Goal: Download file/media

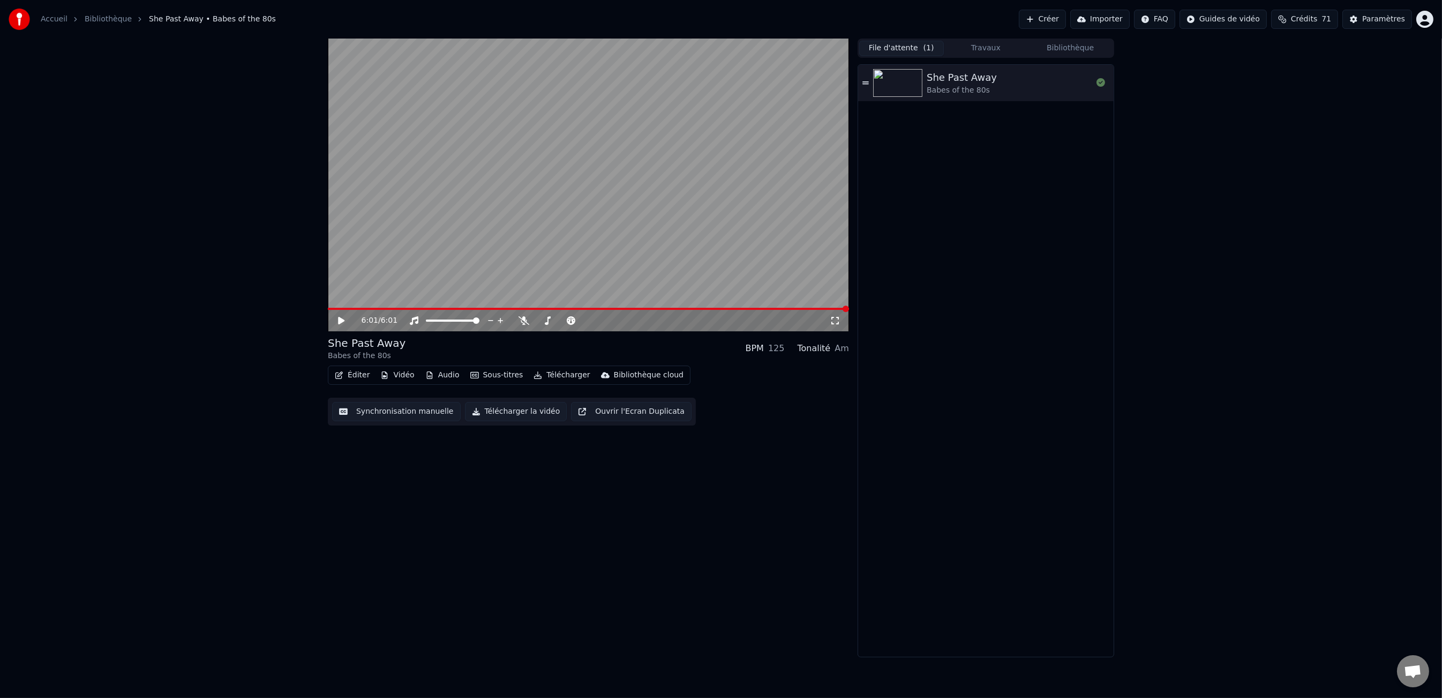
click at [897, 44] on button "File d'attente ( 1 )" at bounding box center [901, 49] width 85 height 16
click at [988, 47] on button "Travaux" at bounding box center [986, 49] width 85 height 16
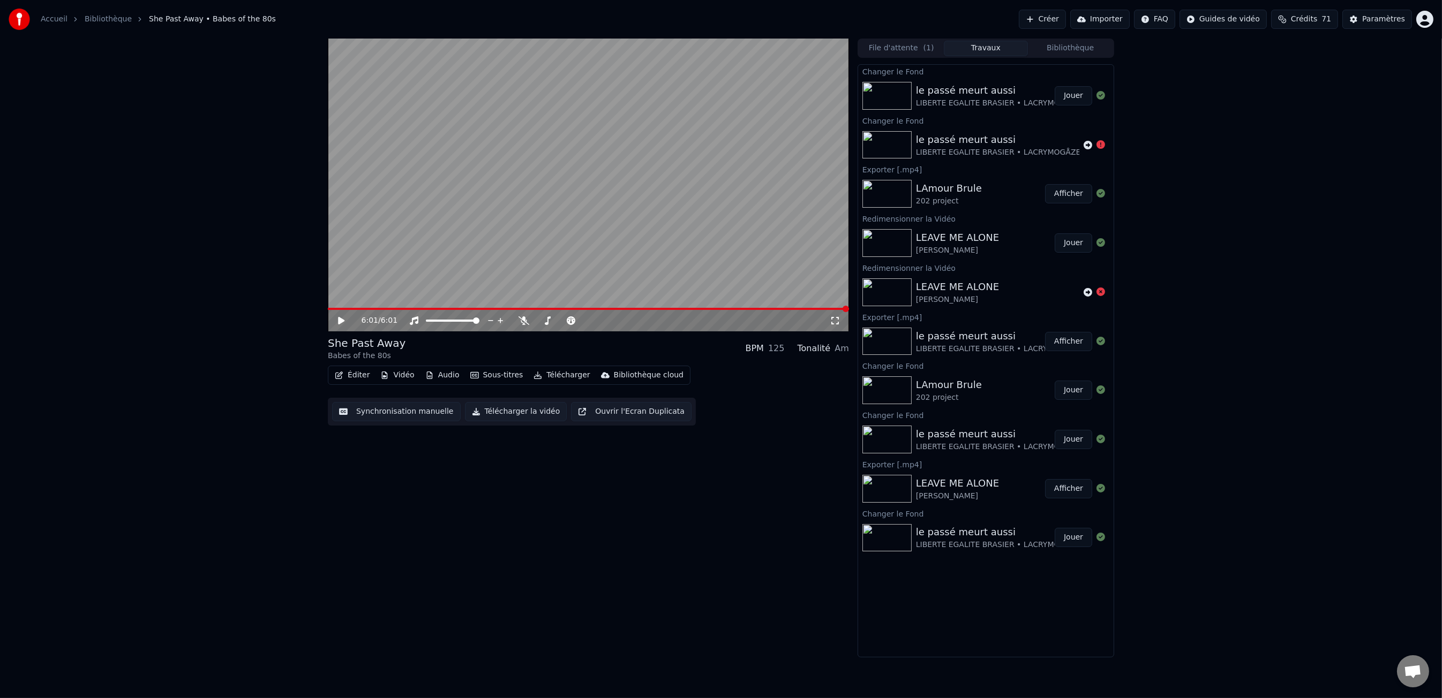
click at [1076, 199] on button "Afficher" at bounding box center [1068, 193] width 47 height 19
click at [949, 336] on div "le passé meurt aussi" at bounding box center [998, 336] width 165 height 15
click at [1056, 338] on button "Afficher" at bounding box center [1068, 341] width 47 height 19
click at [1086, 53] on button "Bibliothèque" at bounding box center [1070, 49] width 85 height 16
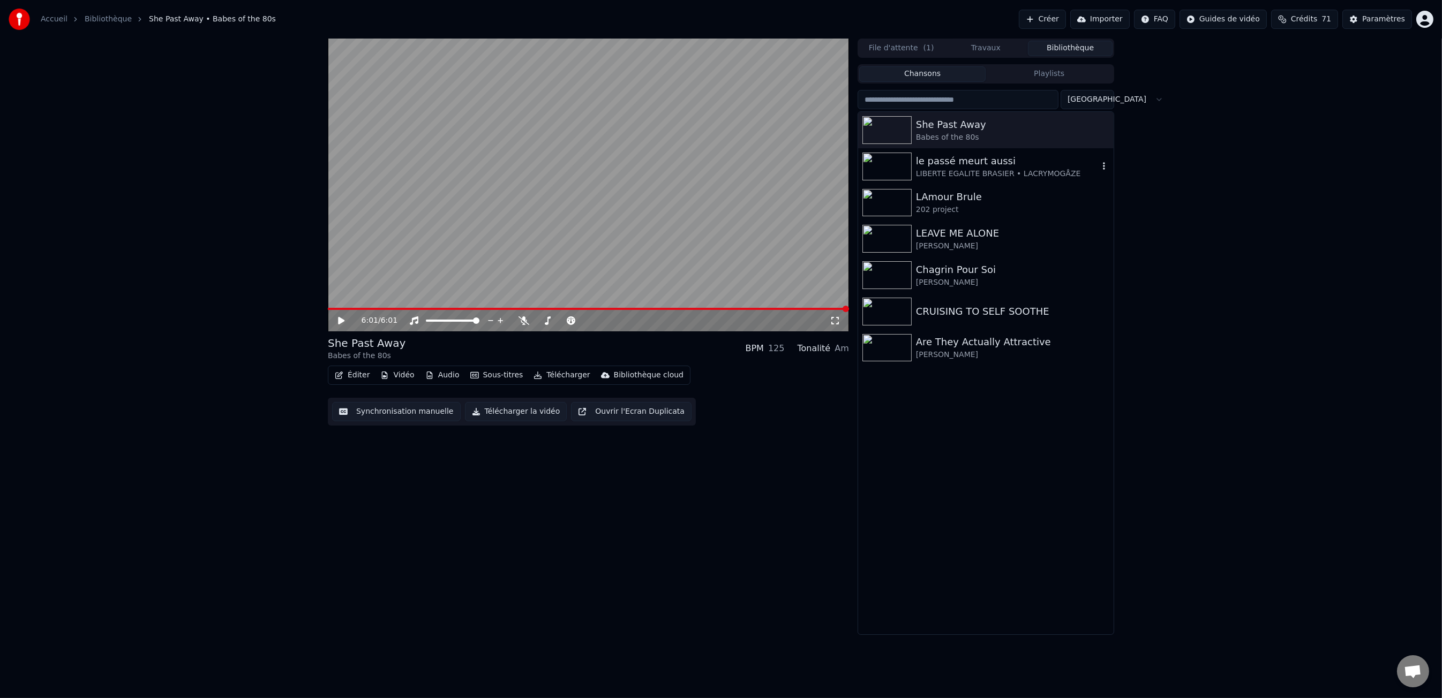
drag, startPoint x: 972, startPoint y: 166, endPoint x: 966, endPoint y: 168, distance: 6.1
click at [972, 166] on div "le passé meurt aussi" at bounding box center [1007, 161] width 183 height 15
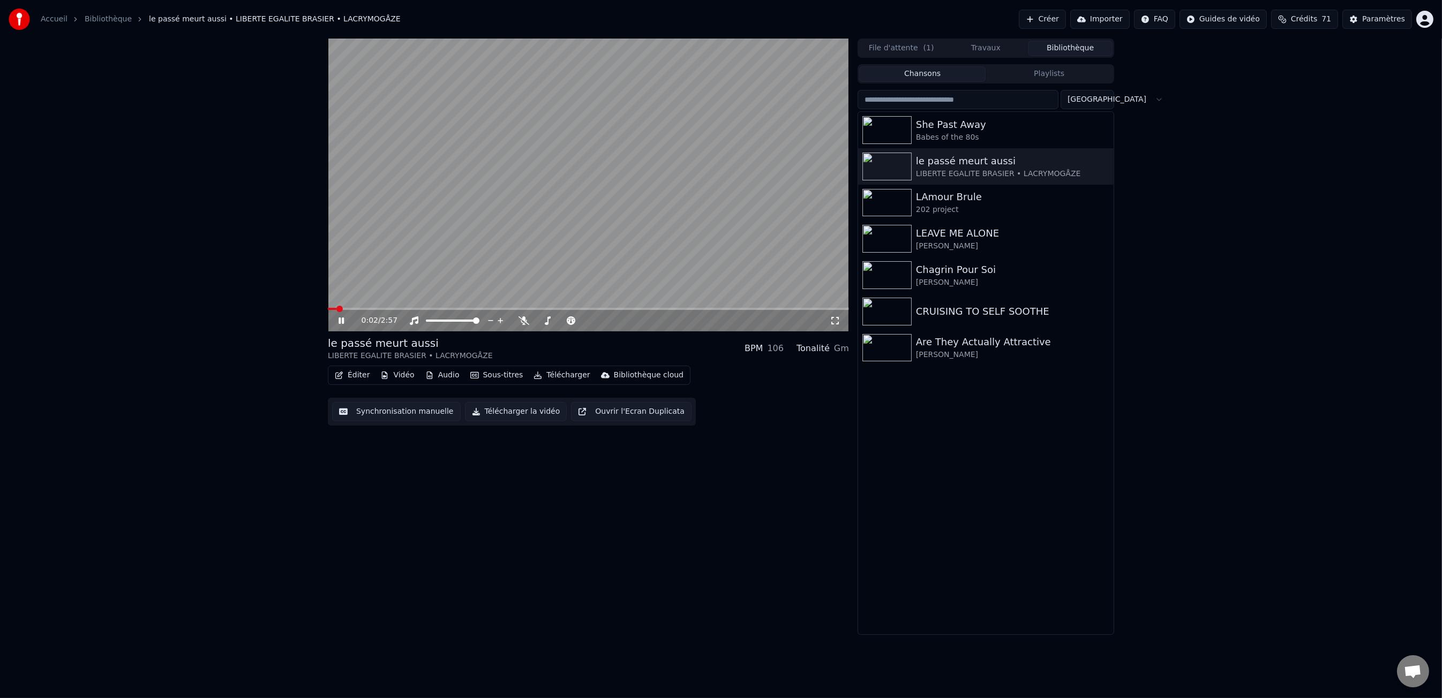
click at [400, 310] on div "0:02 / 2:57" at bounding box center [588, 320] width 521 height 21
click at [411, 309] on span at bounding box center [588, 309] width 521 height 2
click at [458, 308] on span at bounding box center [588, 309] width 521 height 2
click at [343, 319] on icon at bounding box center [341, 321] width 5 height 6
click at [404, 377] on button "Vidéo" at bounding box center [397, 375] width 42 height 15
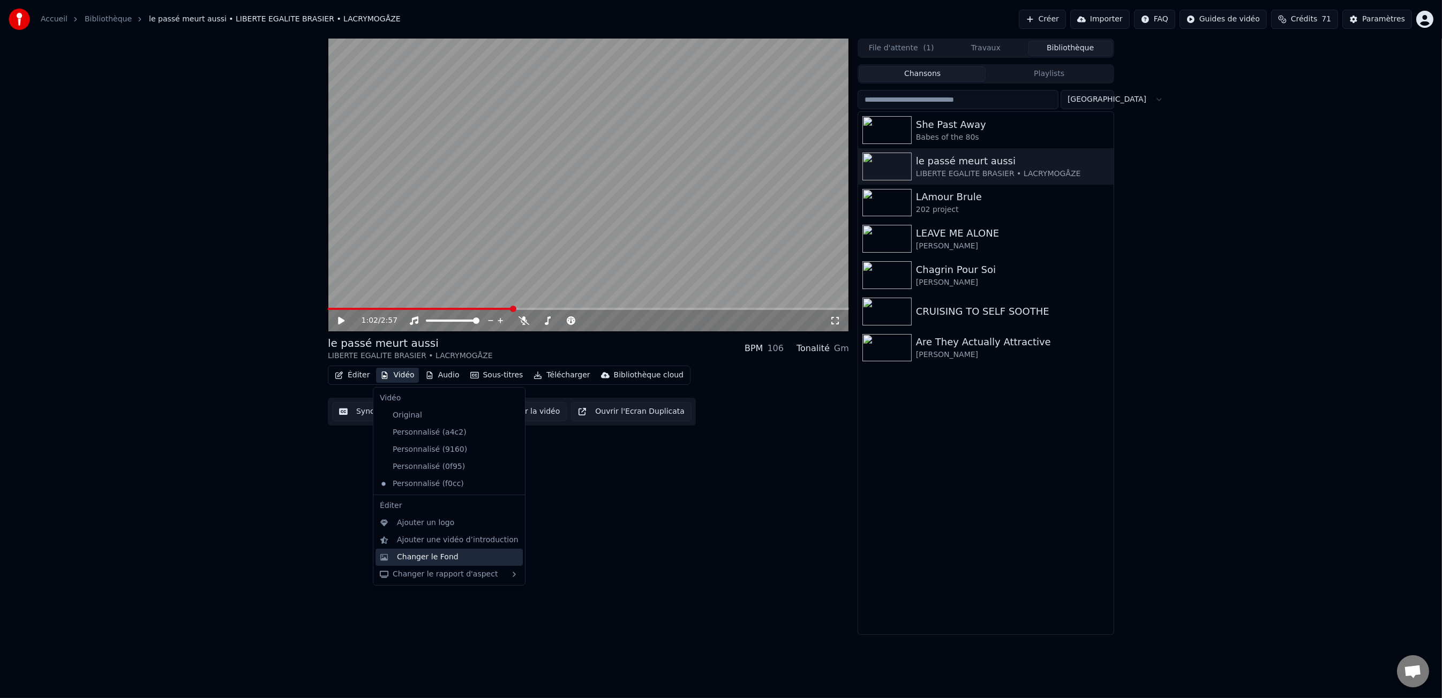
click at [467, 559] on div "Changer le Fond" at bounding box center [458, 557] width 122 height 11
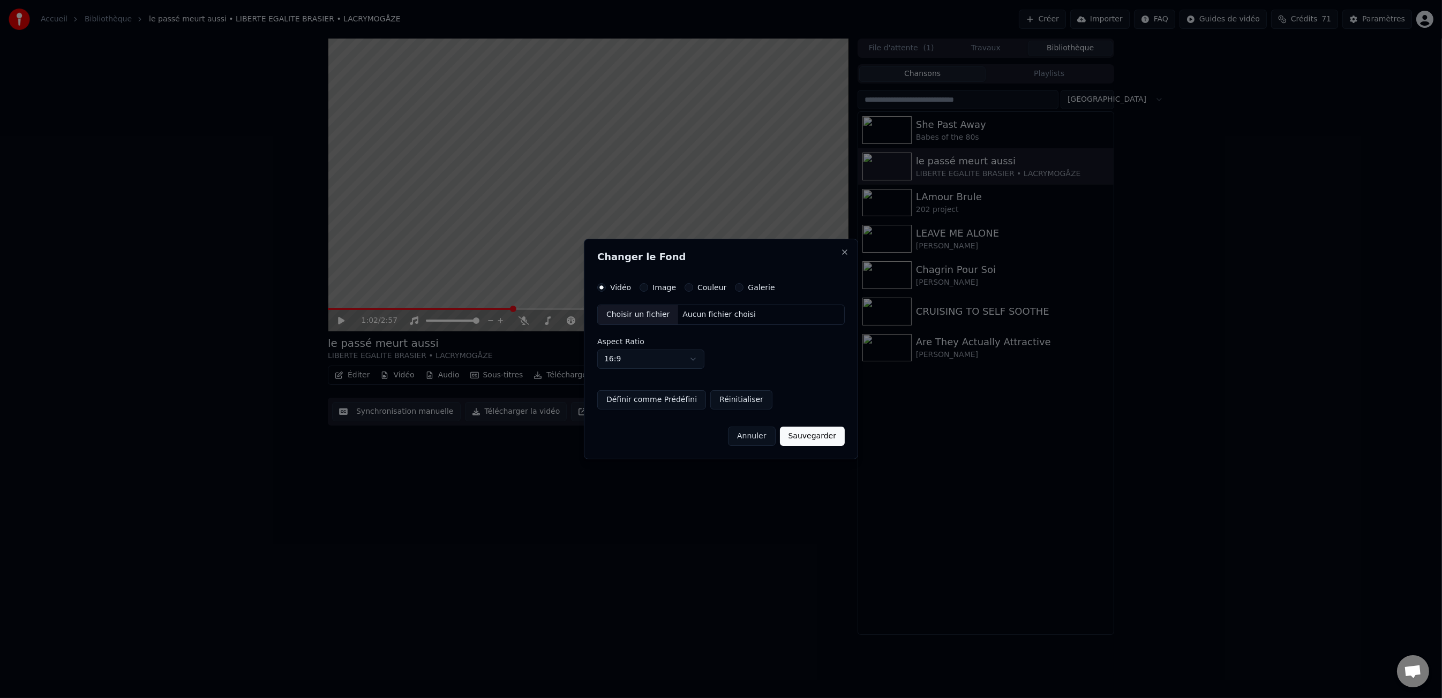
click at [640, 292] on div "Image" at bounding box center [658, 287] width 36 height 9
click at [641, 291] on button "Image" at bounding box center [644, 287] width 9 height 9
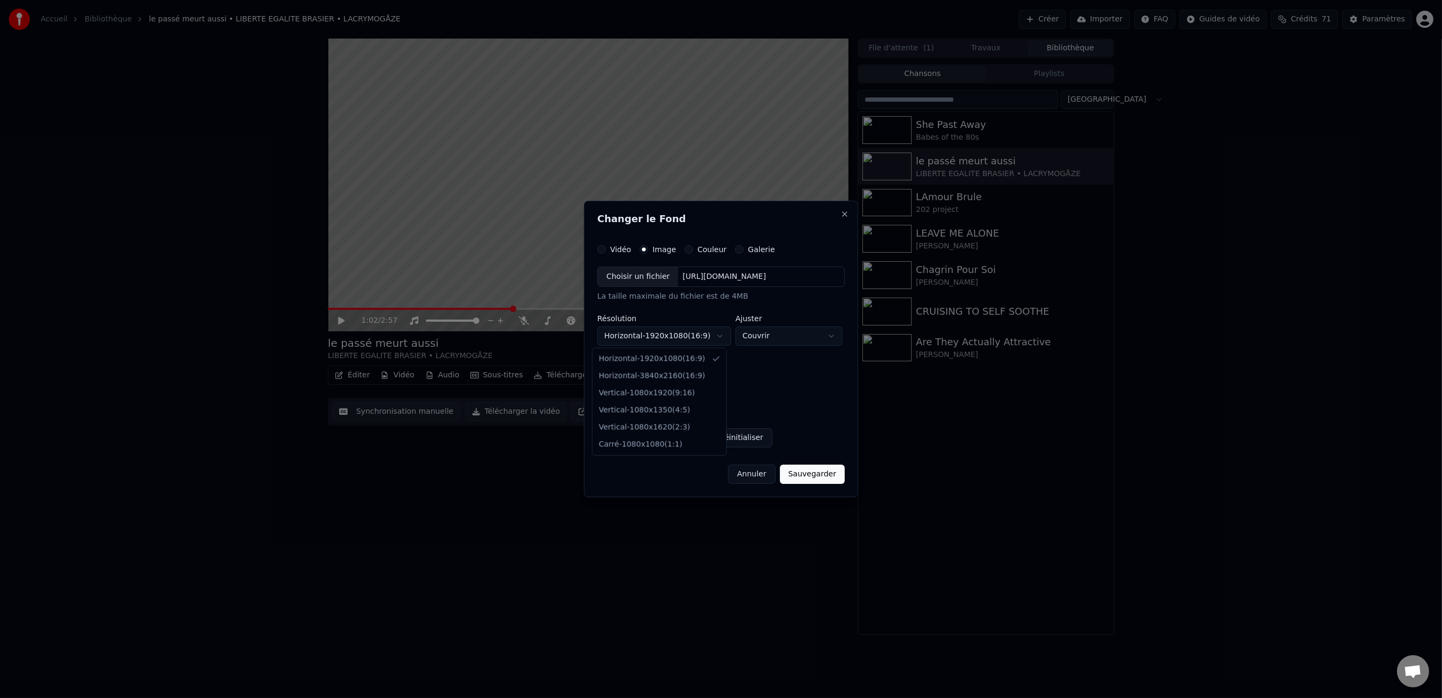
click at [658, 342] on body "**********" at bounding box center [721, 349] width 1442 height 698
click at [659, 340] on body "**********" at bounding box center [721, 349] width 1442 height 698
click at [705, 273] on div "[URL][DOMAIN_NAME]" at bounding box center [724, 277] width 92 height 11
click at [698, 340] on body "**********" at bounding box center [721, 349] width 1442 height 698
click at [742, 338] on body "**********" at bounding box center [721, 349] width 1442 height 698
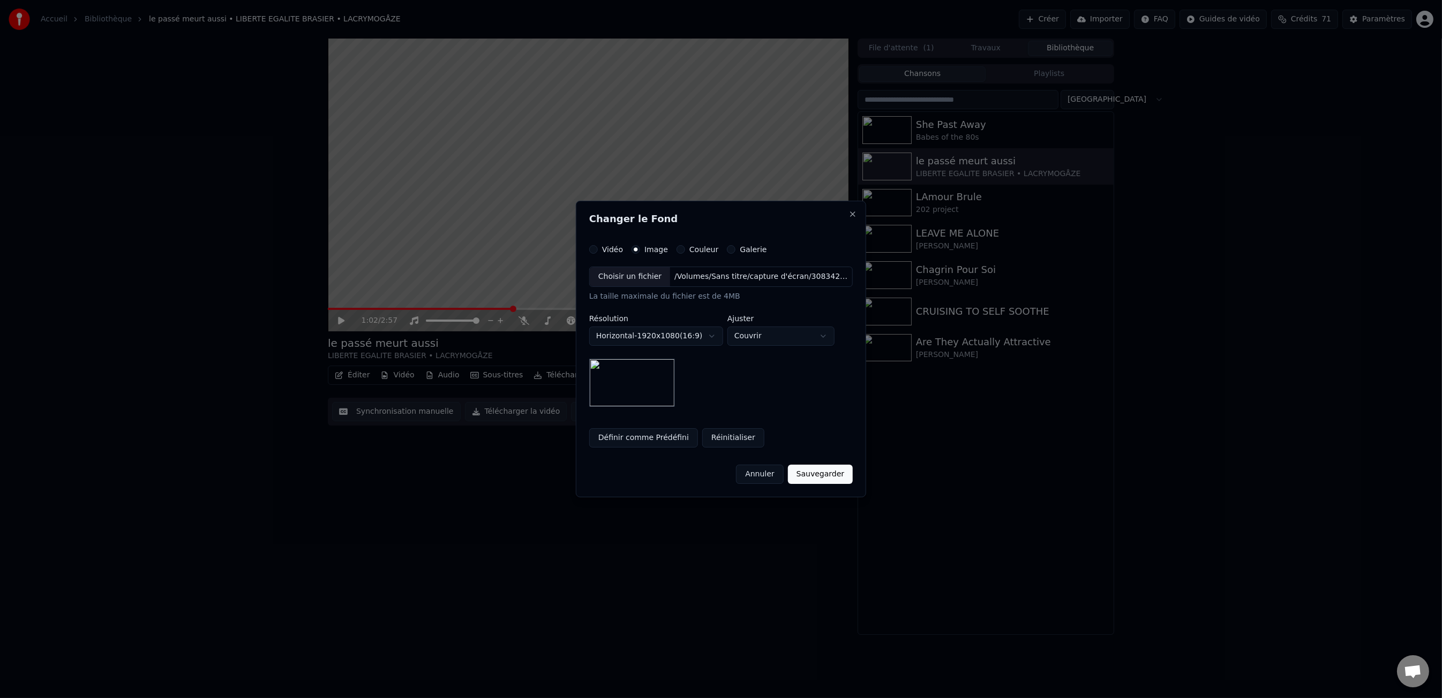
click at [750, 336] on body "**********" at bounding box center [721, 349] width 1442 height 698
select select "*******"
click at [815, 471] on button "Sauvegarder" at bounding box center [820, 474] width 65 height 19
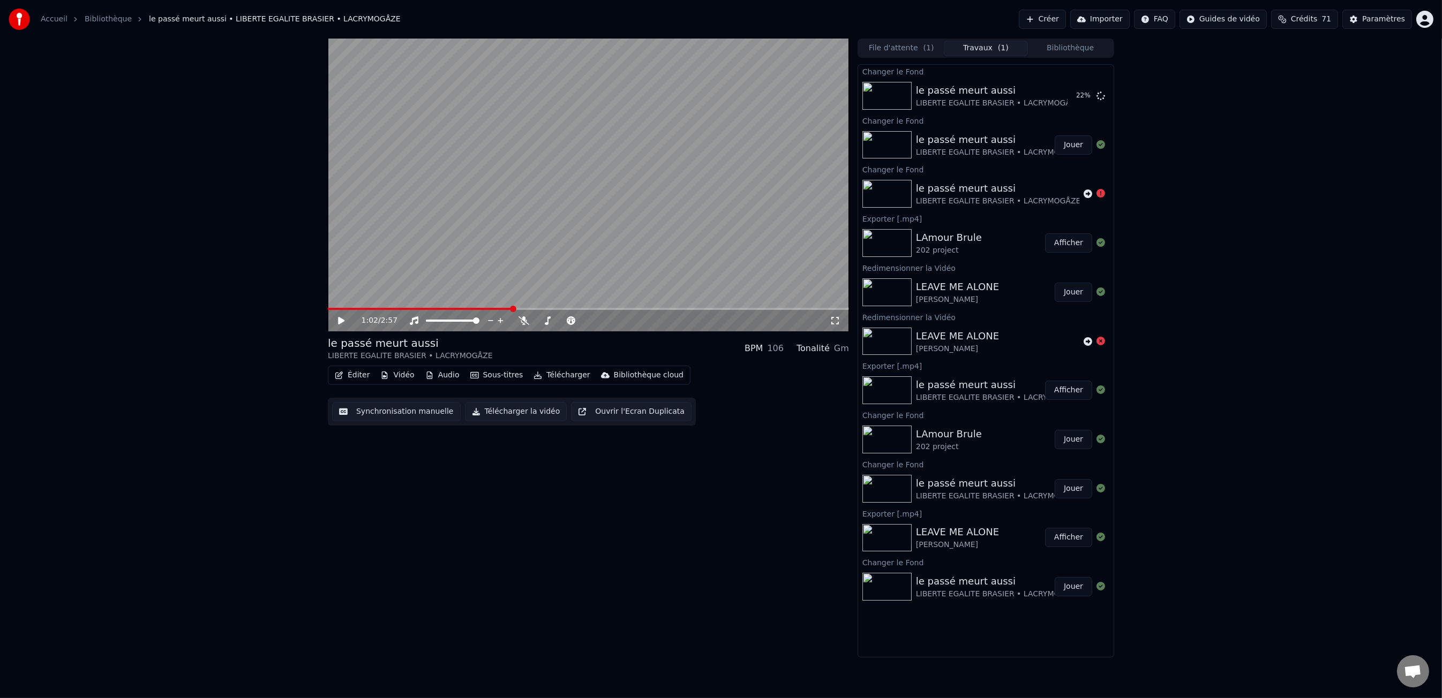
click at [1073, 389] on button "Afficher" at bounding box center [1068, 390] width 47 height 19
click at [1004, 106] on div "LIBERTE EGALITE BRASIER • LACRYMOGÅZE" at bounding box center [998, 103] width 165 height 11
click at [1083, 101] on button "Jouer" at bounding box center [1073, 95] width 37 height 19
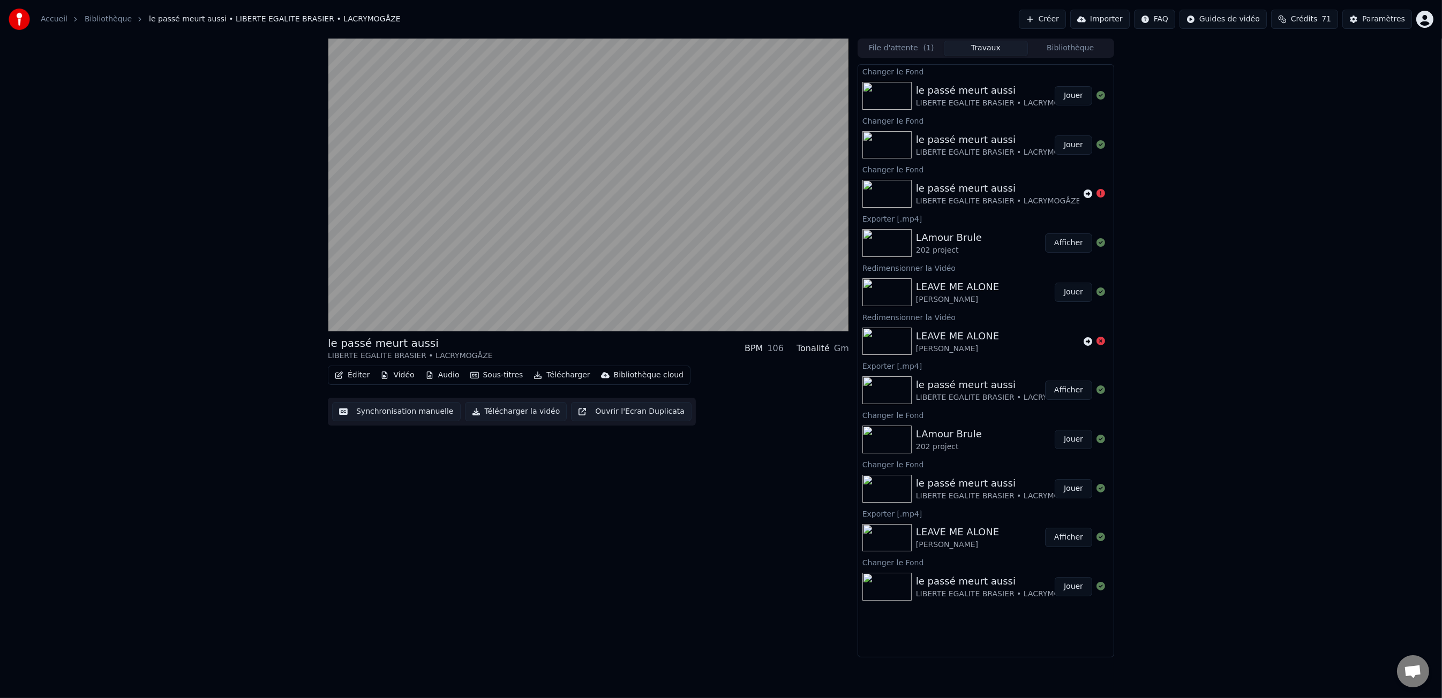
click at [1275, 179] on div "le passé meurt aussi LIBERTE EGALITE BRASIER • LACRYMOGÅZE BPM 106 Tonalité G…" at bounding box center [721, 348] width 1442 height 619
click at [343, 324] on icon at bounding box center [348, 321] width 25 height 9
click at [1004, 89] on div "le passé meurt aussi" at bounding box center [998, 90] width 165 height 15
click at [559, 374] on button "Télécharger" at bounding box center [561, 375] width 65 height 15
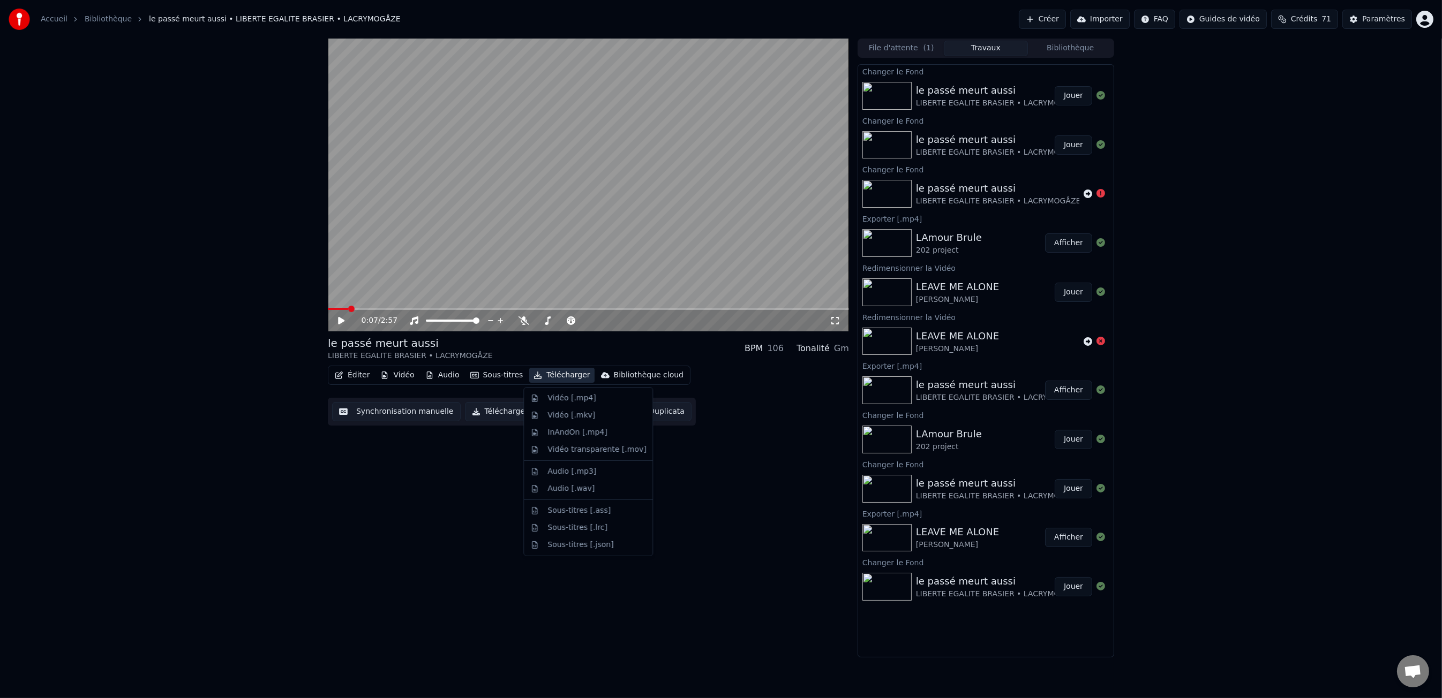
drag, startPoint x: 537, startPoint y: 417, endPoint x: 499, endPoint y: 411, distance: 38.4
click at [501, 412] on body "Accueil Bibliothèque le passé meurt aussi • LIBERTE EGALITE BRASIER • LACRYMOG…" at bounding box center [721, 349] width 1442 height 698
click at [499, 411] on button "Télécharger la vidéo" at bounding box center [516, 411] width 102 height 19
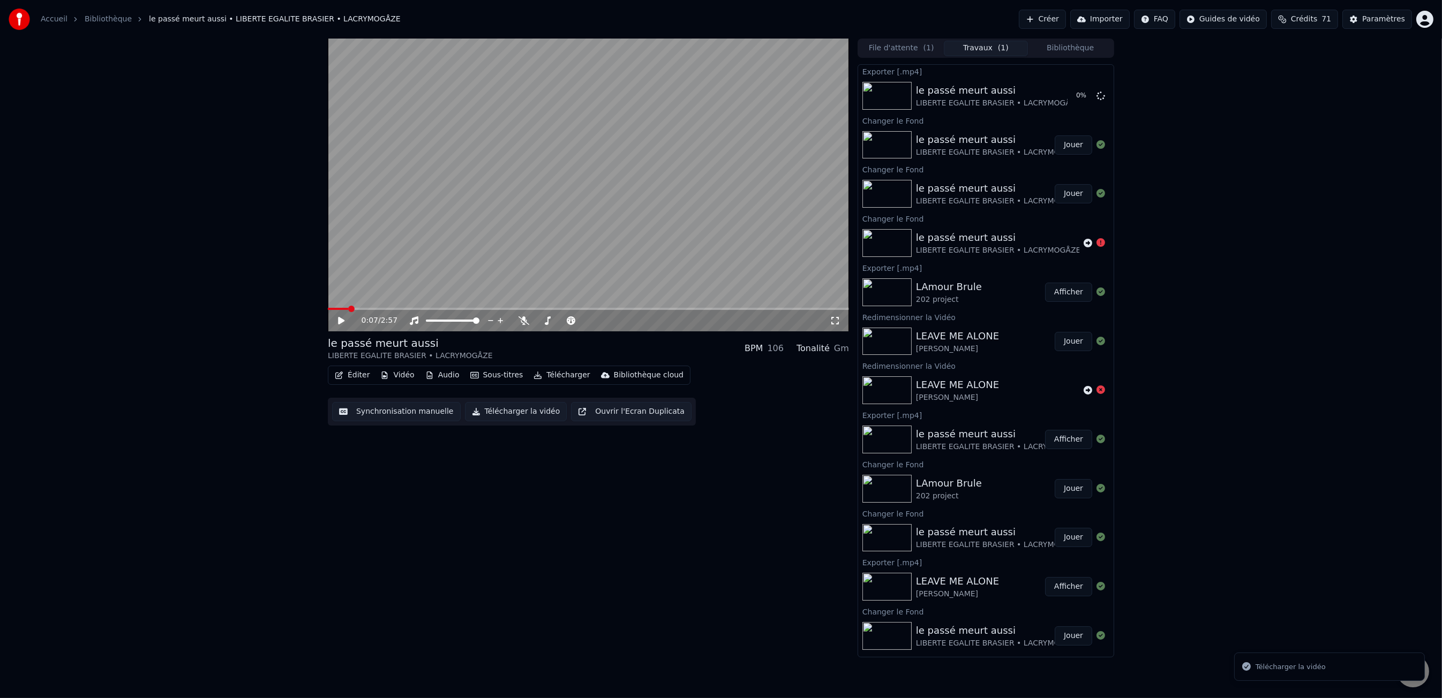
click at [522, 416] on button "Télécharger la vidéo" at bounding box center [516, 411] width 102 height 19
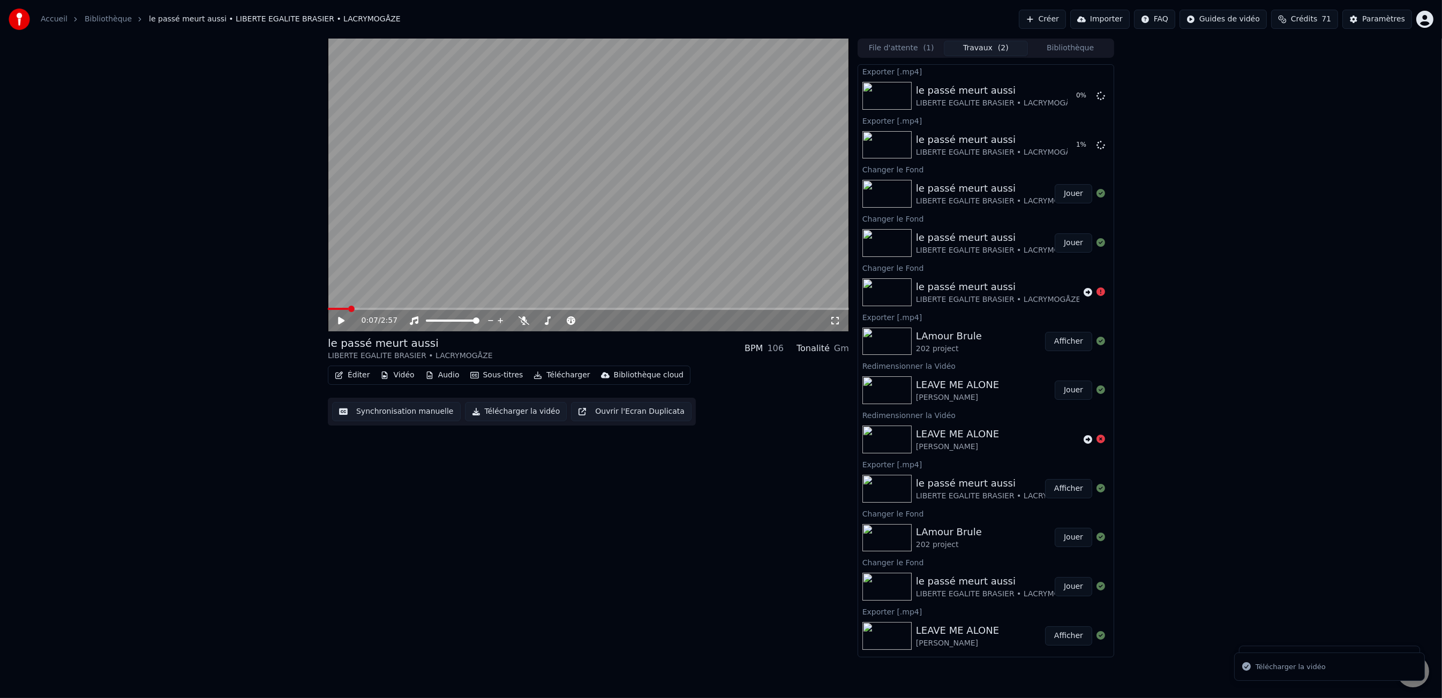
click at [662, 533] on div "0:07 / 2:57 le passé meurt aussi LIBERTE EGALITE BRASIER • LACRYMOGÅZE BPM 10…" at bounding box center [588, 348] width 521 height 619
click at [1102, 149] on div at bounding box center [1100, 145] width 9 height 13
click at [1103, 146] on icon at bounding box center [1100, 144] width 9 height 9
click at [1230, 193] on div "0:07 / 2:57 le passé meurt aussi LIBERTE EGALITE BRASIER • LACRYMOGÅZE BPM 10…" at bounding box center [721, 348] width 1442 height 619
click at [1035, 295] on div "LIBERTE EGALITE BRASIER • LACRYMOGÅZE" at bounding box center [998, 300] width 165 height 11
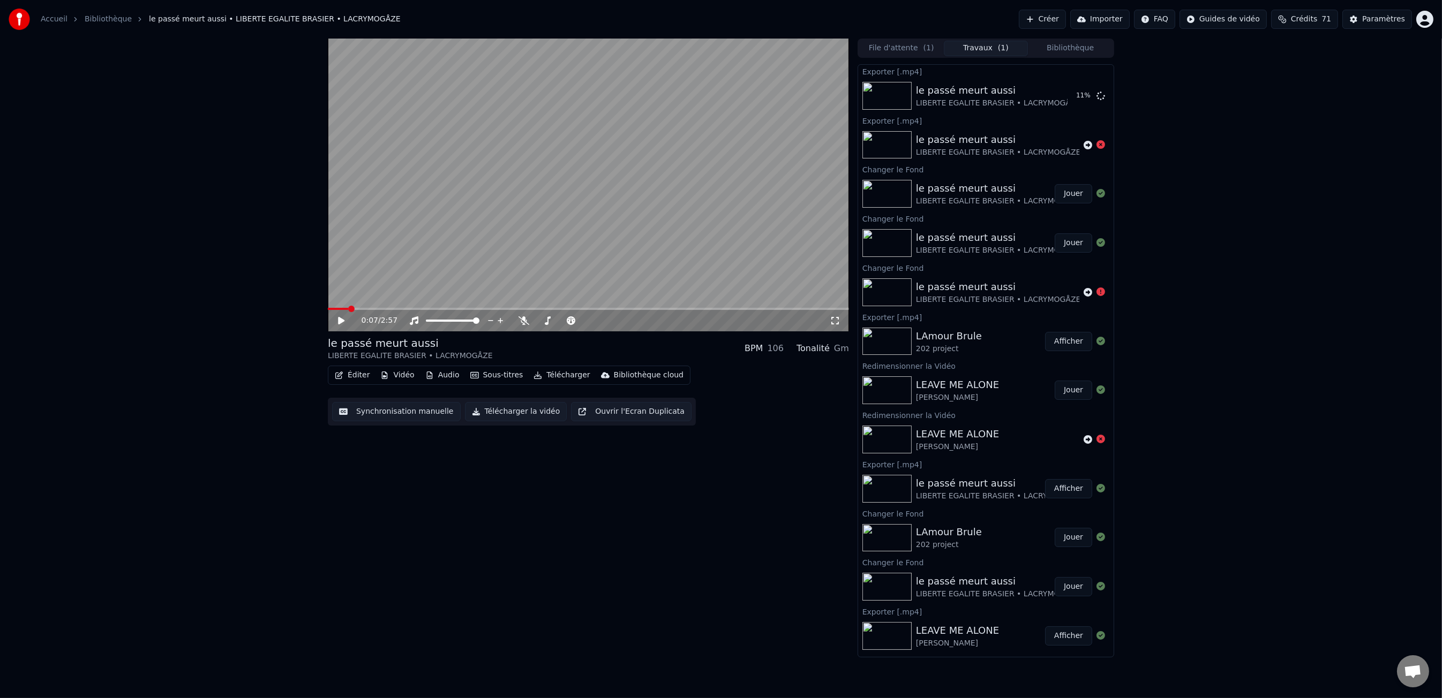
click at [1033, 296] on div "LIBERTE EGALITE BRASIER • LACRYMOGÅZE" at bounding box center [998, 300] width 165 height 11
click at [1031, 146] on div "le passé meurt aussi" at bounding box center [998, 139] width 165 height 15
click at [1188, 171] on div "0:07 / 2:57 le passé meurt aussi LIBERTE EGALITE BRASIER • LACRYMOGÅZE BPM 10…" at bounding box center [721, 348] width 1442 height 619
